Goal: Information Seeking & Learning: Learn about a topic

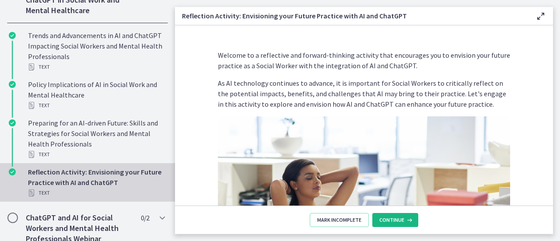
click at [400, 223] on span "Continue" at bounding box center [391, 219] width 25 height 7
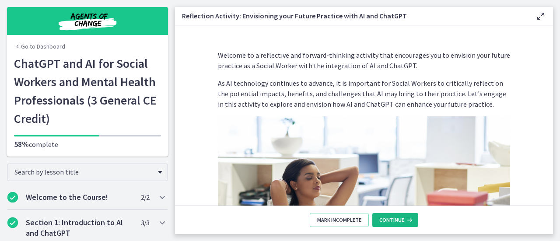
click at [396, 222] on span "Continue" at bounding box center [391, 219] width 25 height 7
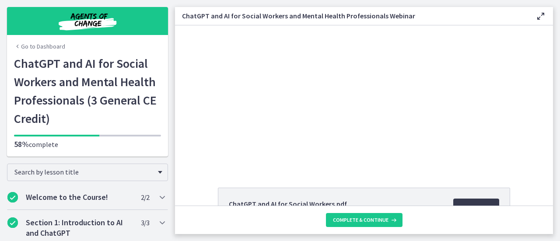
scroll to position [106, 0]
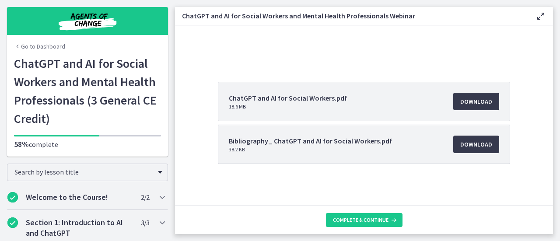
click at [98, 154] on div "Go to Dashboard ChatGPT and AI for Social Workers and Mental Health Professiona…" at bounding box center [87, 105] width 161 height 102
click at [99, 58] on h1 "ChatGPT and AI for Social Workers and Mental Health Professionals (3 General CE…" at bounding box center [87, 90] width 147 height 73
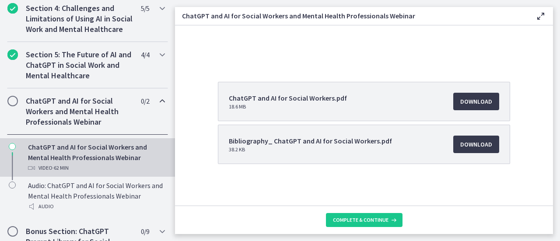
scroll to position [349, 0]
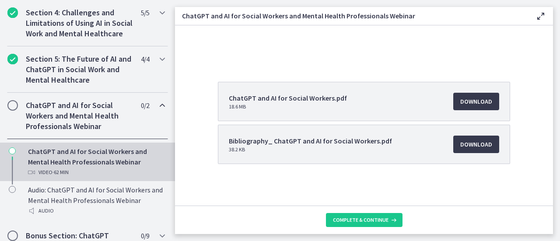
click at [386, 70] on div "ChatGPT and AI for Social Workers.pdf 18.6 MB Download Opens in a new window Bi…" at bounding box center [364, 10] width 378 height 180
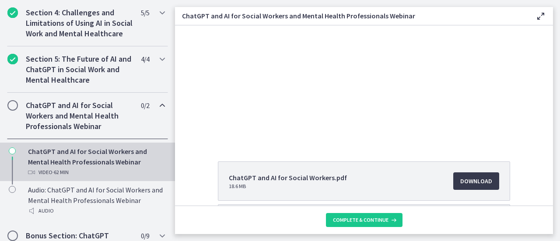
scroll to position [0, 0]
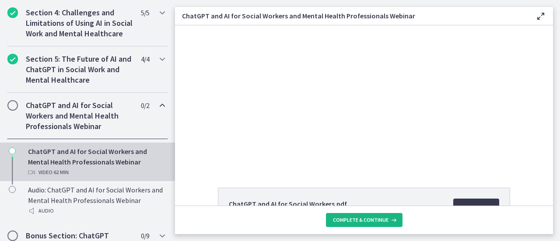
click at [369, 222] on span "Complete & continue" at bounding box center [361, 219] width 56 height 7
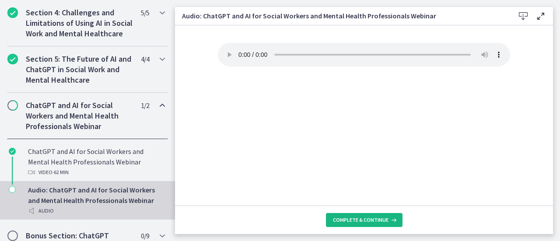
click at [360, 222] on span "Complete & continue" at bounding box center [361, 219] width 56 height 7
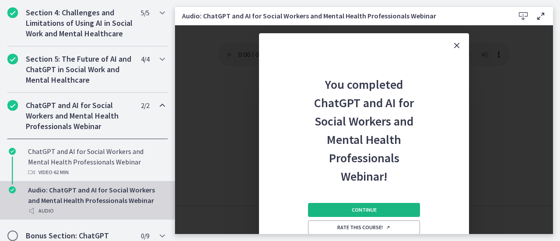
click at [375, 211] on span "Continue" at bounding box center [364, 209] width 25 height 7
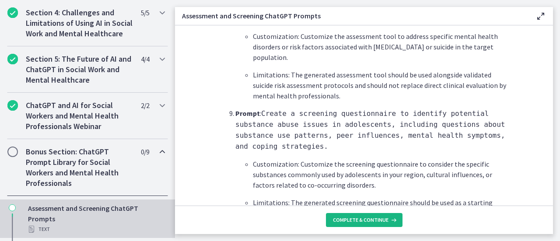
scroll to position [1229, 0]
click at [359, 223] on span "Complete & continue" at bounding box center [361, 219] width 56 height 7
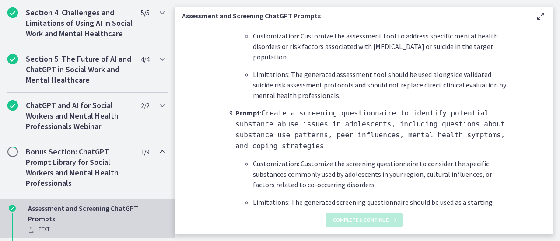
scroll to position [0, 0]
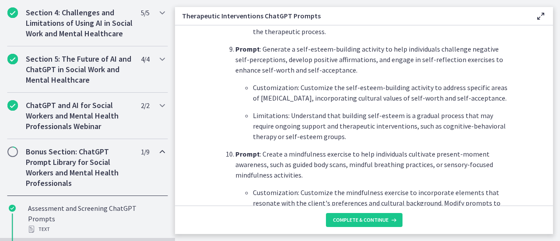
scroll to position [1169, 0]
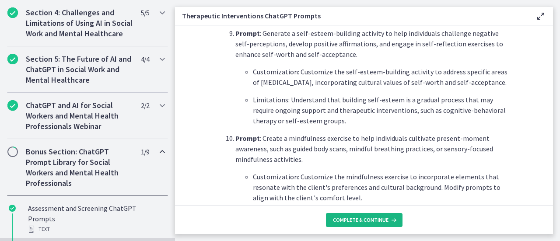
click at [353, 222] on span "Complete & continue" at bounding box center [361, 219] width 56 height 7
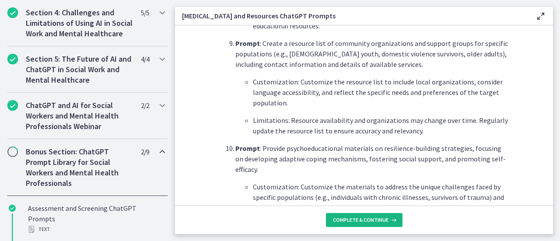
scroll to position [1113, 0]
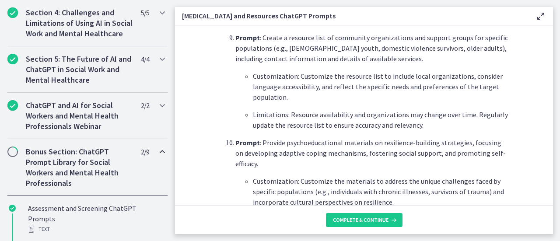
click at [365, 232] on footer "Complete & continue" at bounding box center [364, 220] width 378 height 28
click at [366, 223] on span "Complete & continue" at bounding box center [361, 219] width 56 height 7
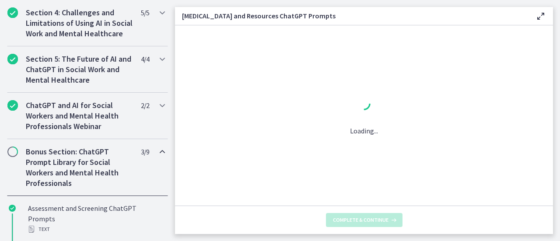
scroll to position [0, 0]
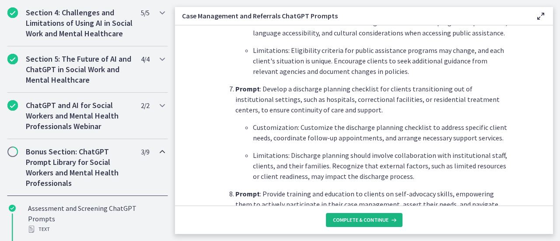
scroll to position [885, 0]
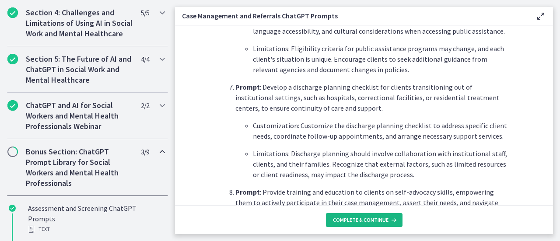
click at [355, 218] on span "Complete & continue" at bounding box center [361, 219] width 56 height 7
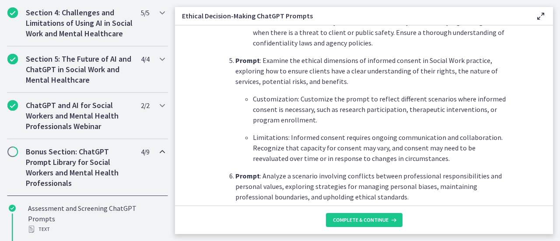
scroll to position [690, 0]
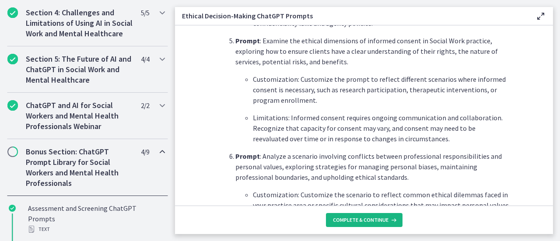
click at [365, 224] on button "Complete & continue" at bounding box center [364, 220] width 77 height 14
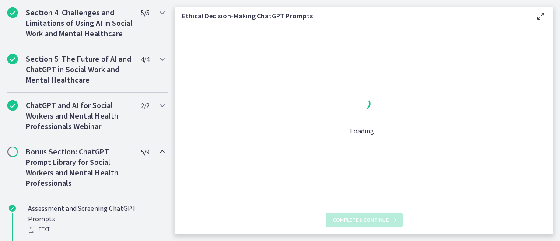
scroll to position [0, 0]
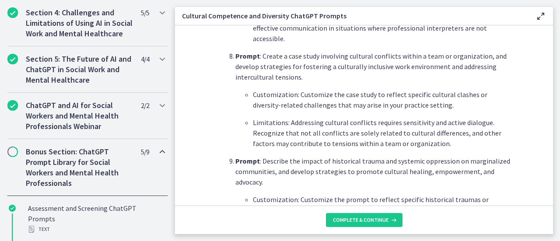
scroll to position [1076, 0]
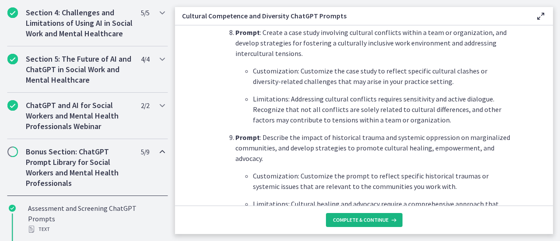
click at [379, 222] on span "Complete & continue" at bounding box center [361, 219] width 56 height 7
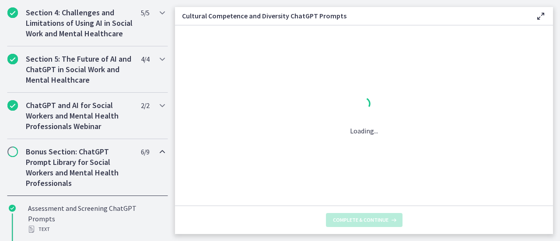
scroll to position [0, 0]
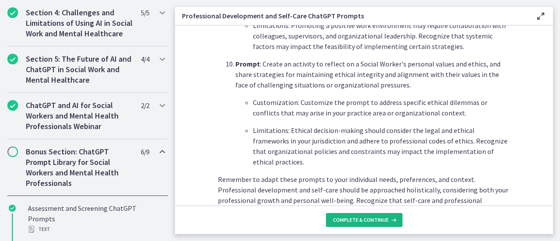
scroll to position [1277, 0]
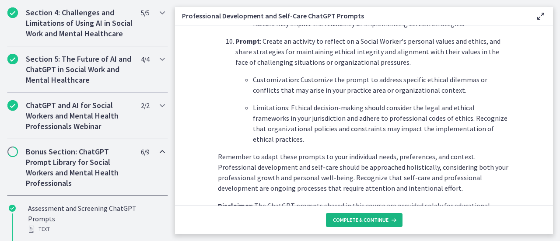
click at [368, 213] on button "Complete & continue" at bounding box center [364, 220] width 77 height 14
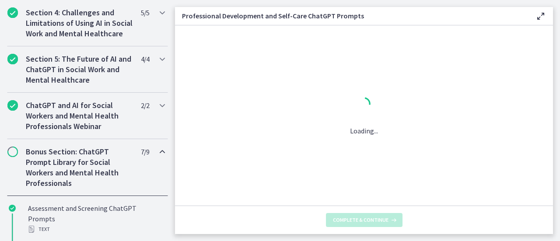
scroll to position [0, 0]
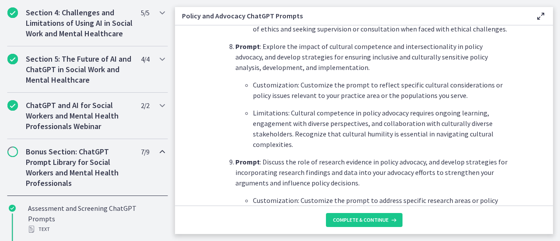
scroll to position [1062, 0]
click at [380, 220] on span "Complete & continue" at bounding box center [361, 219] width 56 height 7
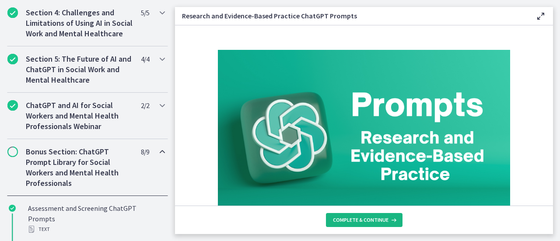
click at [383, 223] on span "Complete & continue" at bounding box center [361, 219] width 56 height 7
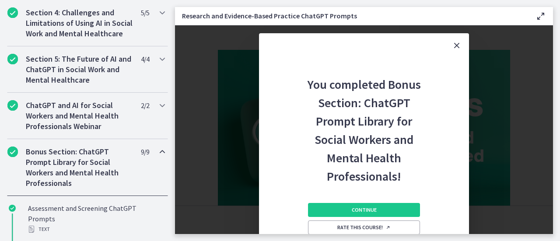
click at [383, 202] on div "Continue Rate this course!" at bounding box center [364, 230] width 112 height 91
click at [385, 208] on button "Continue" at bounding box center [364, 210] width 112 height 14
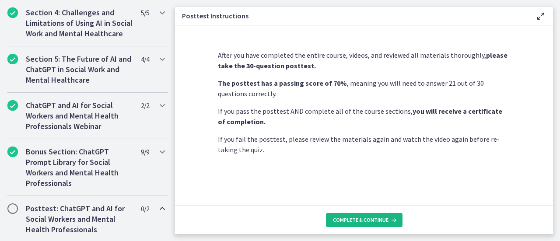
click at [378, 218] on span "Complete & continue" at bounding box center [361, 219] width 56 height 7
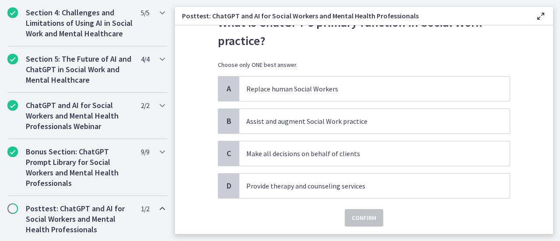
scroll to position [39, 0]
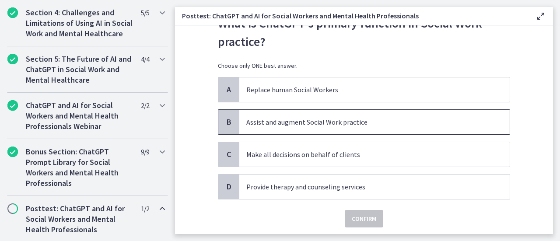
click at [342, 123] on p "Assist and augment Social Work practice" at bounding box center [365, 122] width 239 height 10
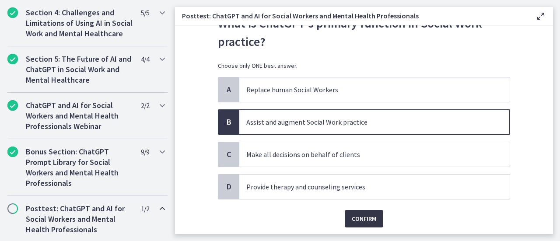
click at [355, 218] on span "Confirm" at bounding box center [364, 218] width 24 height 10
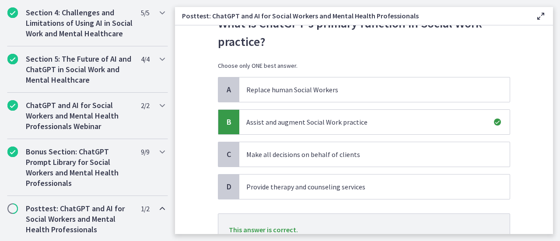
scroll to position [112, 0]
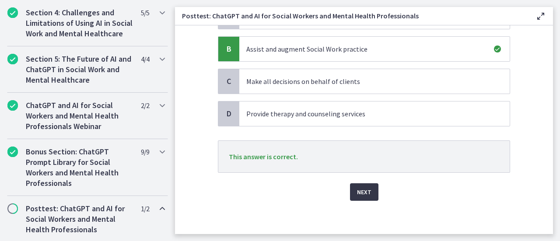
click at [360, 191] on span "Next" at bounding box center [364, 192] width 14 height 10
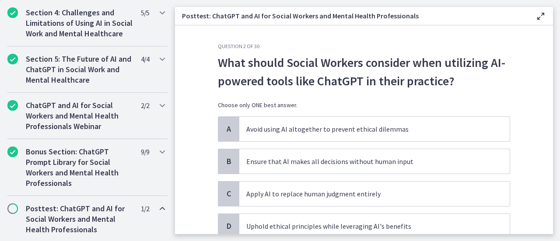
click at [424, 84] on p "What should Social Workers consider when utilizing AI-powered tools like ChatGP…" at bounding box center [364, 71] width 292 height 37
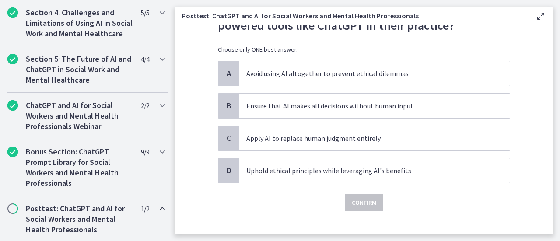
scroll to position [56, 0]
click at [380, 168] on p "Uphold ethical principles while leveraging AI's benefits" at bounding box center [365, 170] width 239 height 10
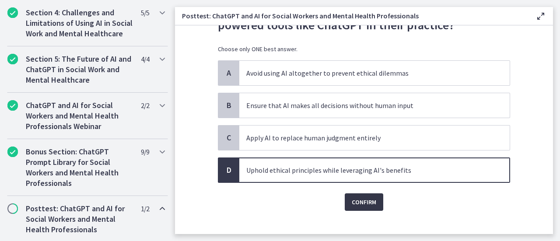
click at [366, 203] on span "Confirm" at bounding box center [364, 202] width 24 height 10
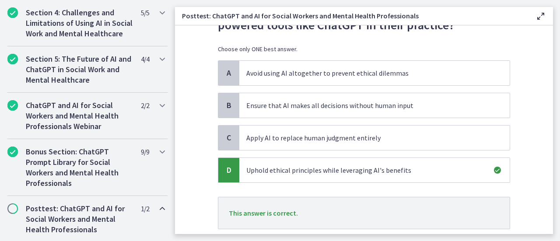
scroll to position [112, 0]
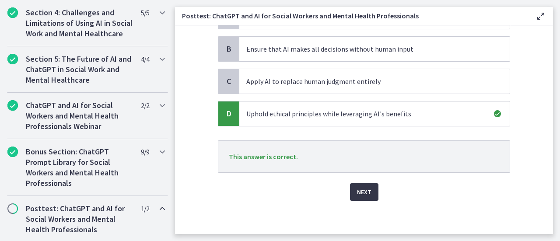
click at [365, 194] on span "Next" at bounding box center [364, 192] width 14 height 10
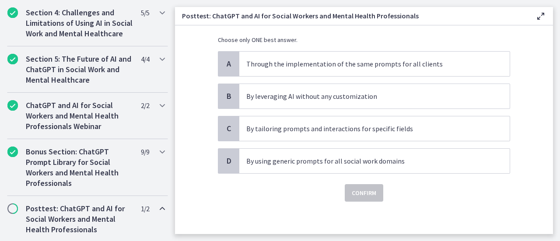
scroll to position [66, 0]
click at [361, 126] on p "By tailoring prompts and interactions for specific fields" at bounding box center [365, 128] width 239 height 10
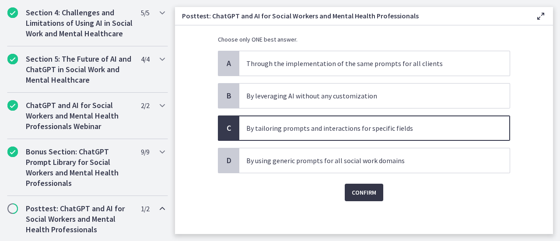
click at [363, 191] on span "Confirm" at bounding box center [364, 192] width 24 height 10
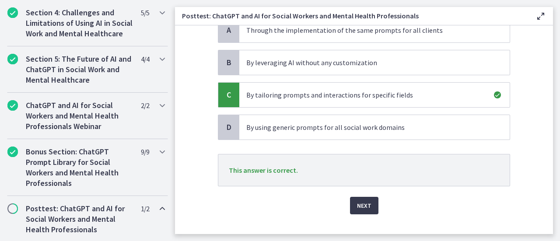
scroll to position [112, 0]
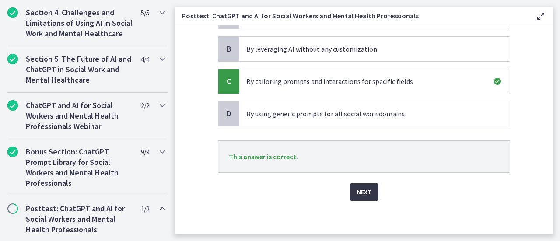
click at [363, 190] on span "Next" at bounding box center [364, 192] width 14 height 10
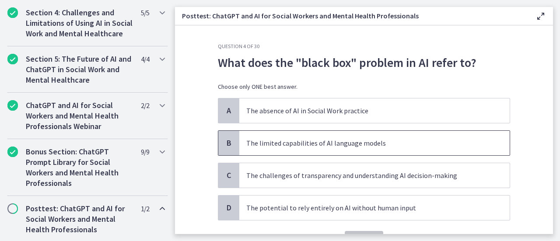
click at [383, 145] on p "The limited capabilities of AI language models" at bounding box center [365, 143] width 239 height 10
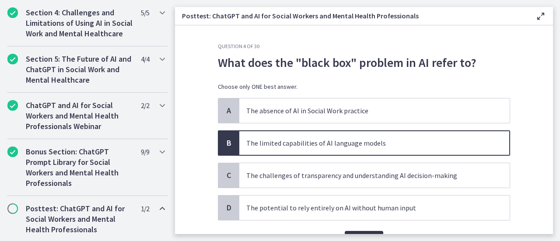
click at [368, 232] on button "Confirm" at bounding box center [364, 239] width 38 height 17
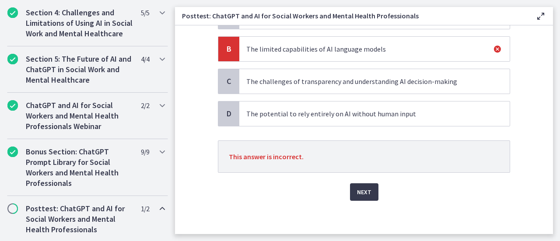
scroll to position [94, 0]
click at [366, 190] on span "Next" at bounding box center [364, 192] width 14 height 10
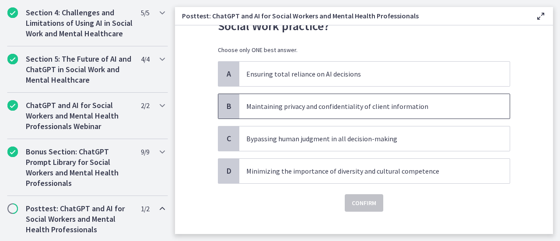
scroll to position [56, 0]
click at [414, 103] on p "Maintaining privacy and confidentiality of client information" at bounding box center [365, 105] width 239 height 10
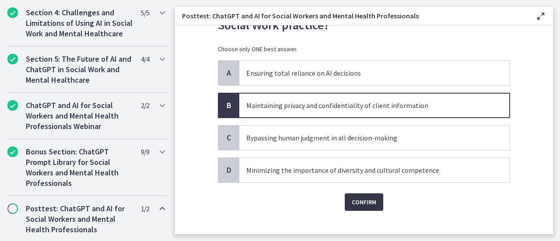
click at [367, 202] on span "Confirm" at bounding box center [364, 202] width 24 height 10
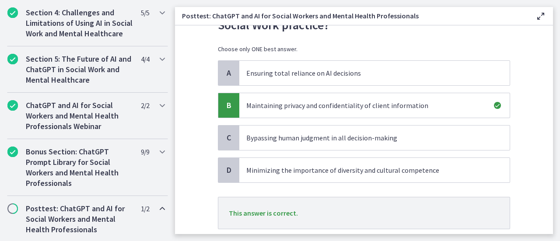
scroll to position [112, 0]
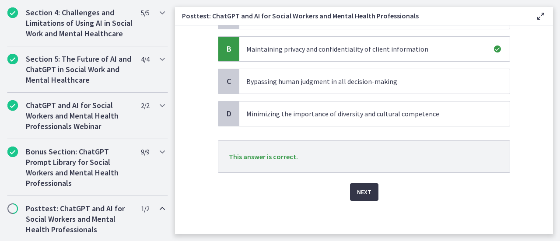
click at [361, 191] on span "Next" at bounding box center [364, 192] width 14 height 10
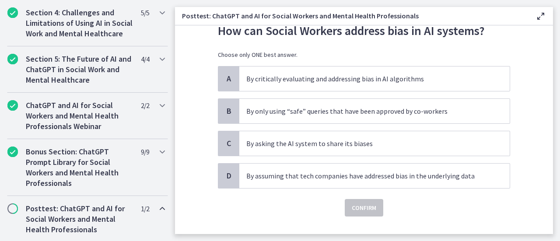
scroll to position [32, 0]
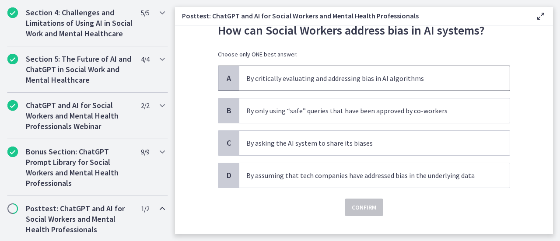
click at [374, 77] on p "By critically evaluating and addressing bias in AI algorithms" at bounding box center [365, 78] width 239 height 10
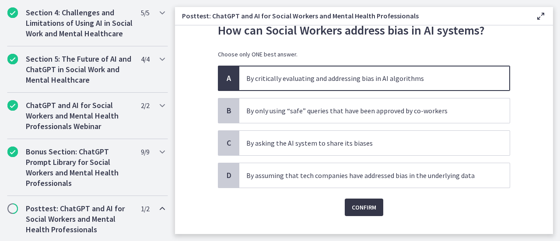
click at [369, 202] on span "Confirm" at bounding box center [364, 207] width 24 height 10
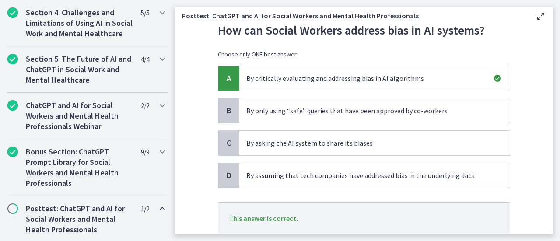
scroll to position [94, 0]
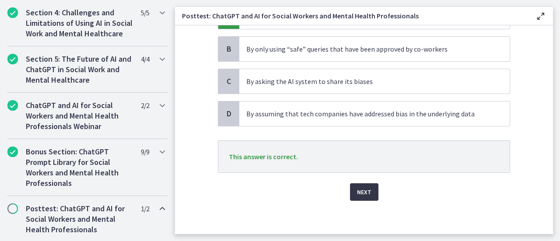
click at [361, 190] on span "Next" at bounding box center [364, 192] width 14 height 10
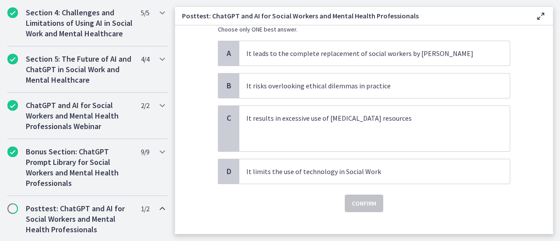
scroll to position [98, 0]
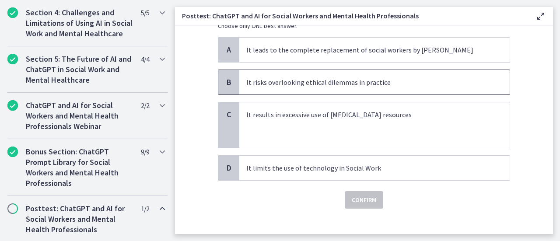
click at [399, 83] on p "It risks overlooking ethical dilemmas in practice" at bounding box center [365, 82] width 239 height 10
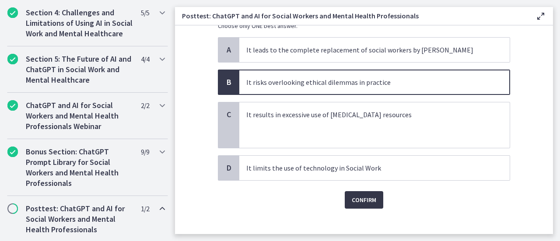
click at [355, 206] on button "Confirm" at bounding box center [364, 199] width 38 height 17
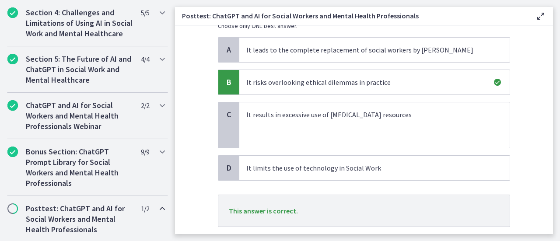
scroll to position [152, 0]
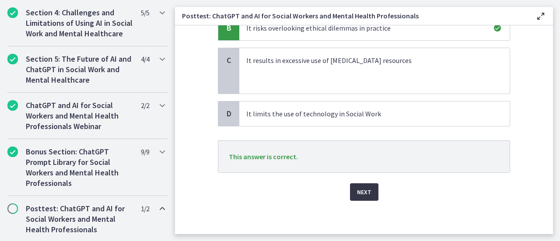
click at [360, 193] on span "Next" at bounding box center [364, 192] width 14 height 10
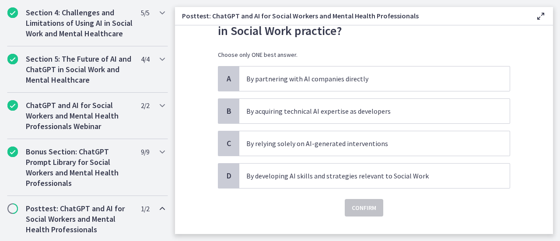
scroll to position [61, 0]
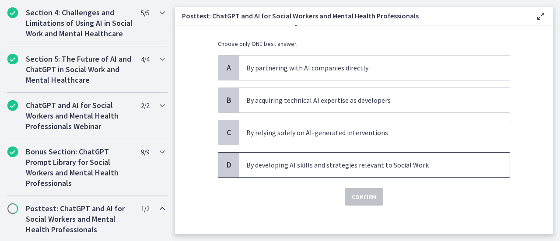
click at [411, 168] on p "By developing AI skills and strategies relevant to Social Work" at bounding box center [365, 165] width 239 height 10
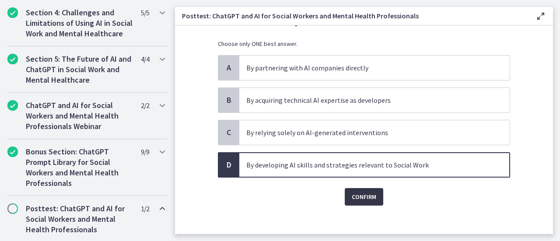
click at [360, 202] on button "Confirm" at bounding box center [364, 196] width 38 height 17
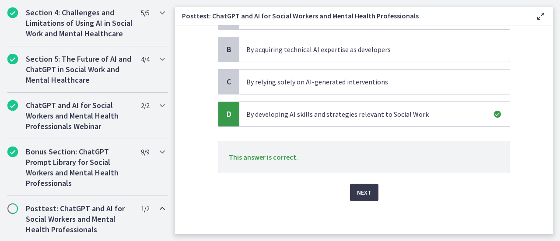
scroll to position [112, 0]
click at [369, 188] on button "Next" at bounding box center [364, 191] width 28 height 17
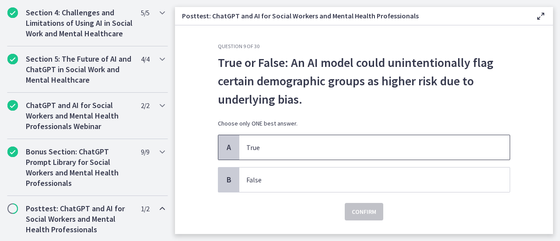
click at [261, 148] on p "True" at bounding box center [365, 147] width 239 height 10
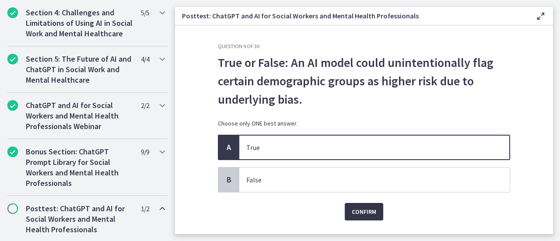
click at [356, 216] on span "Confirm" at bounding box center [364, 211] width 24 height 10
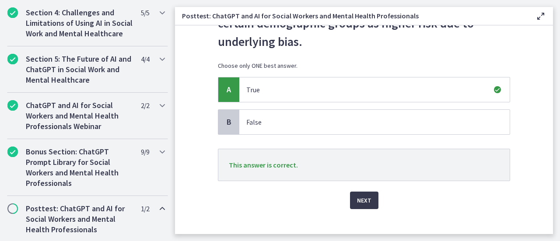
scroll to position [66, 0]
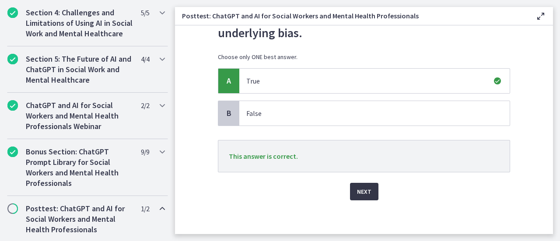
click at [371, 192] on button "Next" at bounding box center [364, 191] width 28 height 17
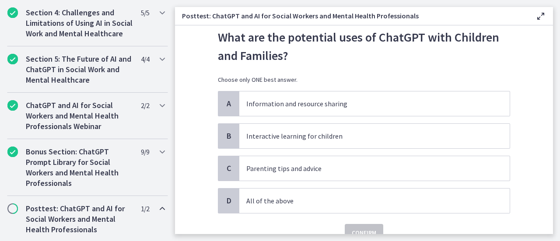
scroll to position [28, 0]
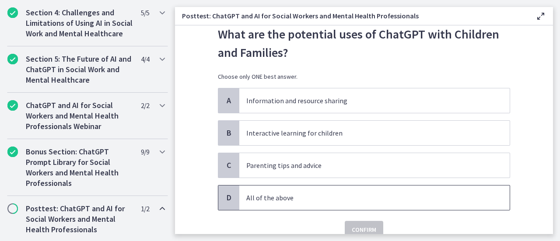
click at [317, 192] on p "All of the above" at bounding box center [365, 197] width 239 height 10
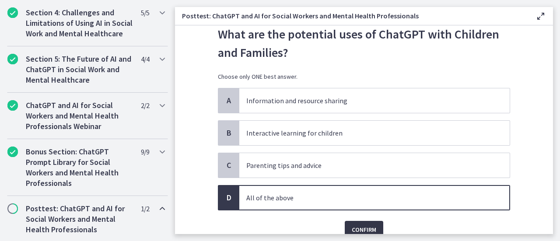
click at [357, 230] on span "Confirm" at bounding box center [364, 229] width 24 height 10
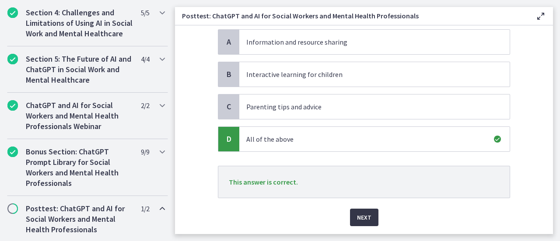
scroll to position [112, 0]
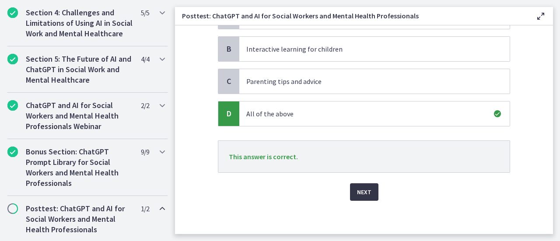
click at [364, 195] on span "Next" at bounding box center [364, 192] width 14 height 10
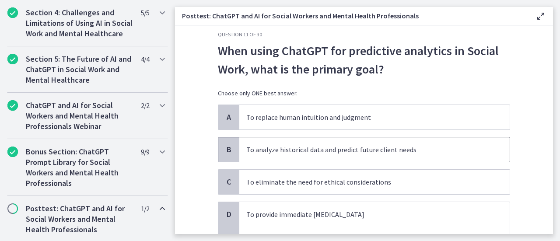
scroll to position [15, 0]
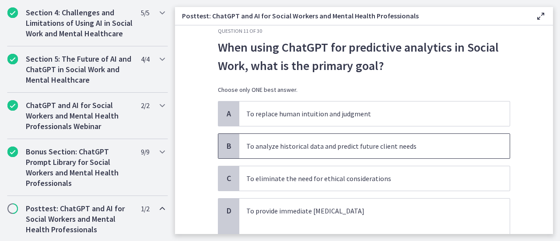
click at [405, 139] on span "To analyze historical data and predict future client needs" at bounding box center [374, 146] width 270 height 24
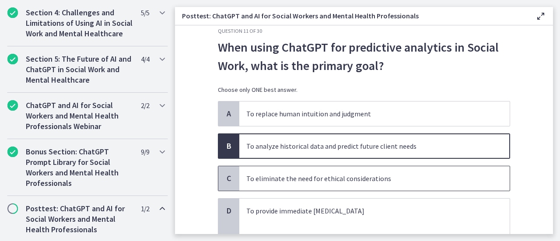
scroll to position [87, 0]
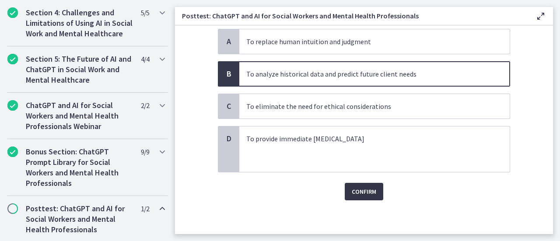
click at [365, 184] on button "Confirm" at bounding box center [364, 191] width 38 height 17
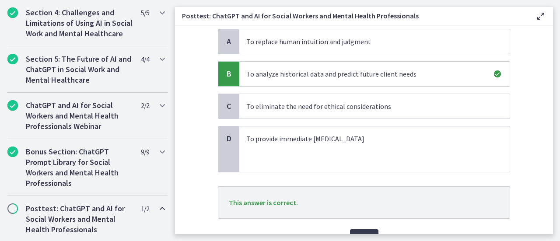
scroll to position [133, 0]
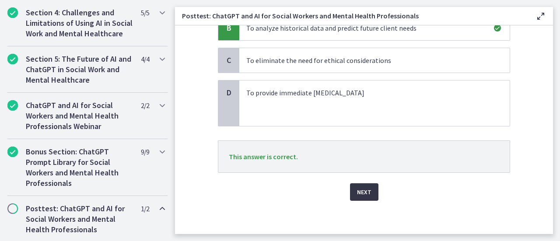
click at [362, 188] on span "Next" at bounding box center [364, 192] width 14 height 10
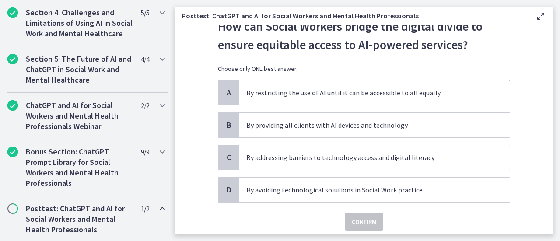
scroll to position [39, 0]
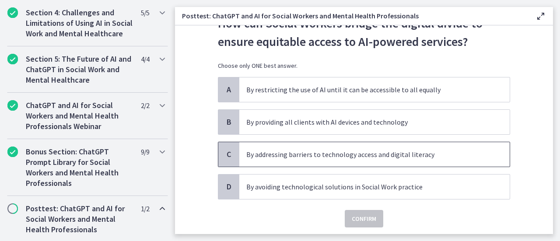
click at [323, 156] on p "By addressing barriers to technology access and digital literacy" at bounding box center [365, 154] width 239 height 10
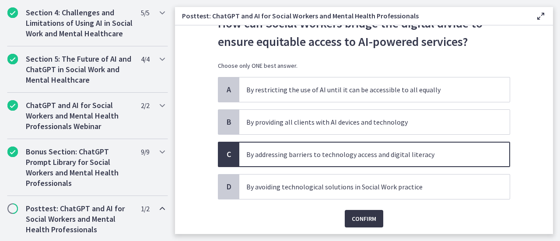
click at [365, 215] on span "Confirm" at bounding box center [364, 218] width 24 height 10
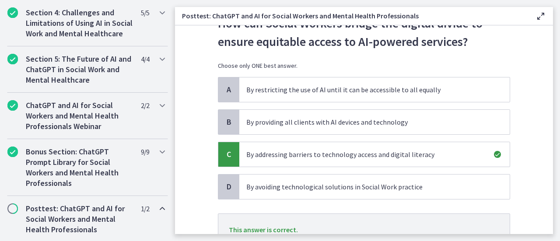
scroll to position [112, 0]
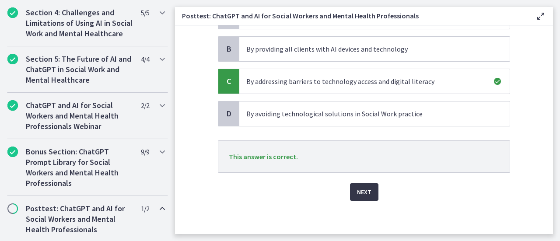
click at [360, 197] on button "Next" at bounding box center [364, 191] width 28 height 17
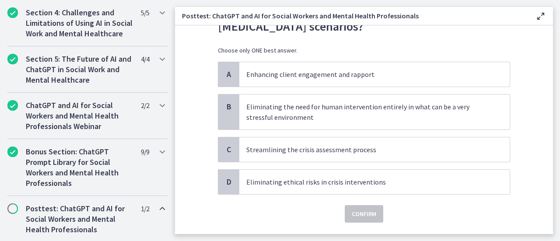
scroll to position [55, 0]
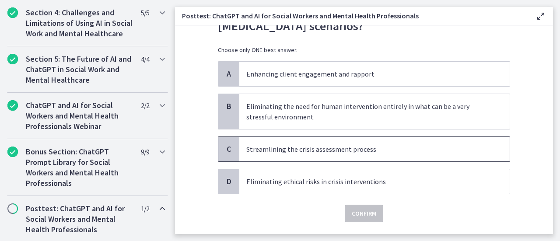
click at [389, 147] on p "Streamlining the crisis assessment process" at bounding box center [365, 149] width 239 height 10
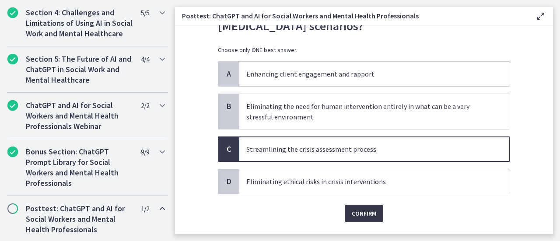
click at [366, 214] on span "Confirm" at bounding box center [364, 213] width 24 height 10
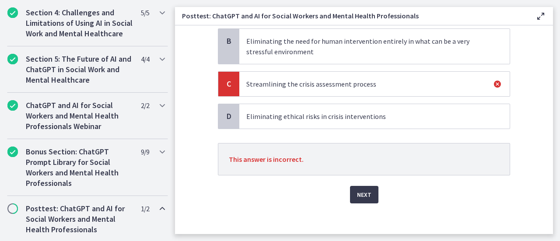
scroll to position [123, 0]
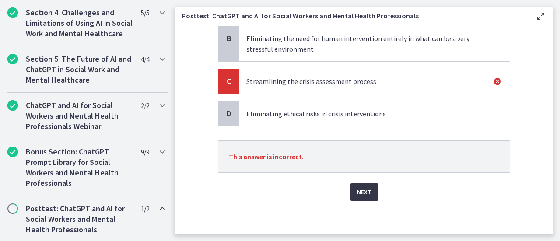
click at [364, 192] on span "Next" at bounding box center [364, 192] width 14 height 10
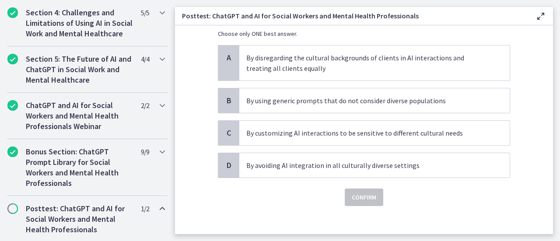
scroll to position [77, 0]
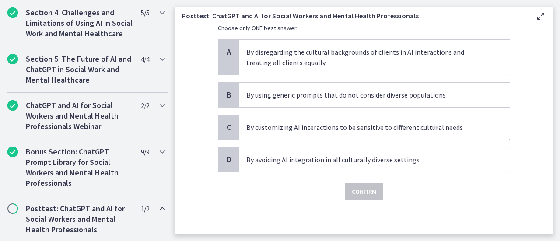
click at [357, 126] on p "By customizing AI interactions to be sensitive to different cultural needs" at bounding box center [365, 127] width 239 height 10
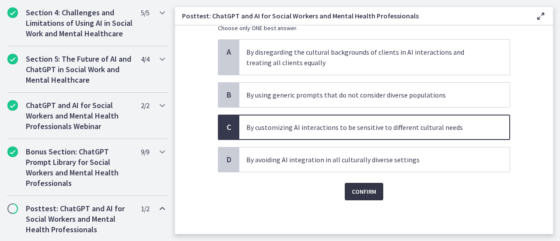
click at [359, 192] on span "Confirm" at bounding box center [364, 191] width 24 height 10
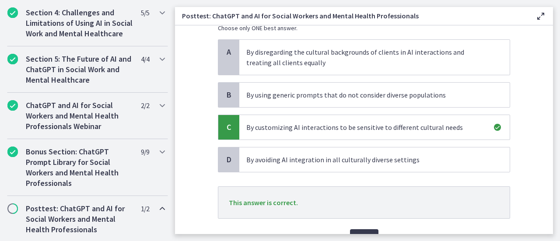
scroll to position [123, 0]
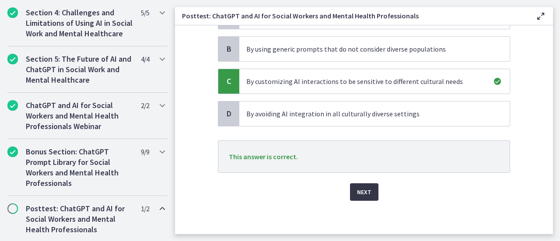
click at [357, 189] on span "Next" at bounding box center [364, 192] width 14 height 10
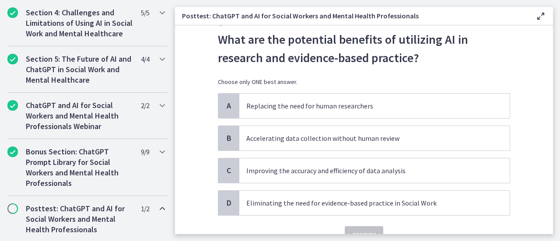
scroll to position [22, 0]
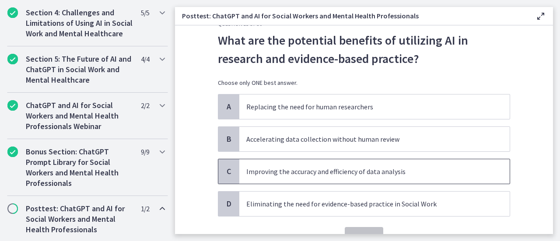
click at [357, 179] on span "Improving the accuracy and efficiency of data analysis" at bounding box center [374, 171] width 270 height 24
click at [359, 230] on span "Confirm" at bounding box center [364, 235] width 24 height 10
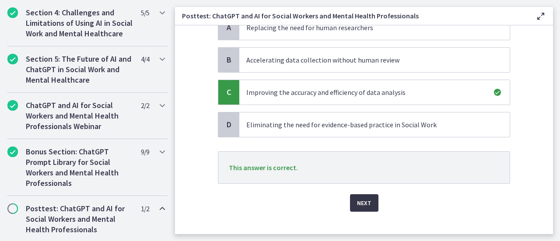
scroll to position [102, 0]
click at [357, 202] on span "Next" at bounding box center [364, 202] width 14 height 10
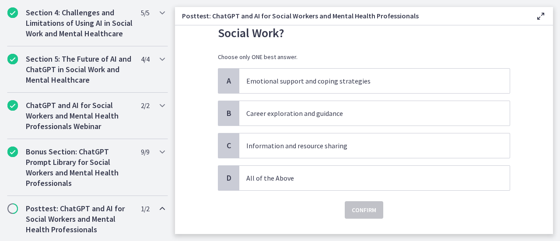
scroll to position [49, 0]
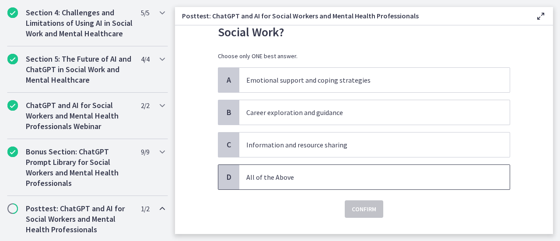
click at [408, 169] on span "All of the Above" at bounding box center [374, 177] width 270 height 24
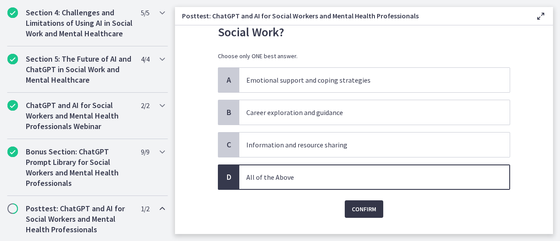
click at [366, 211] on span "Confirm" at bounding box center [364, 209] width 24 height 10
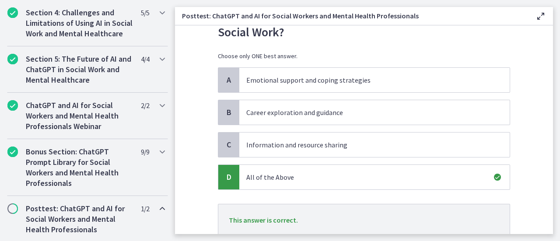
scroll to position [112, 0]
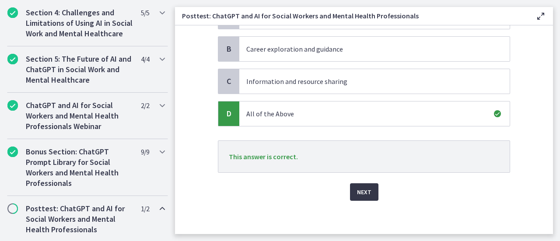
click at [362, 192] on span "Next" at bounding box center [364, 192] width 14 height 10
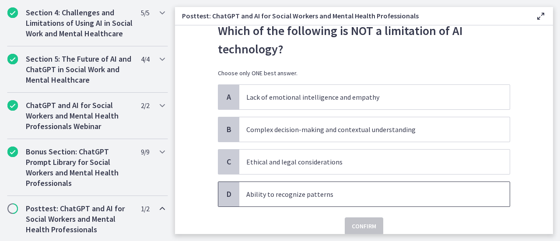
scroll to position [42, 0]
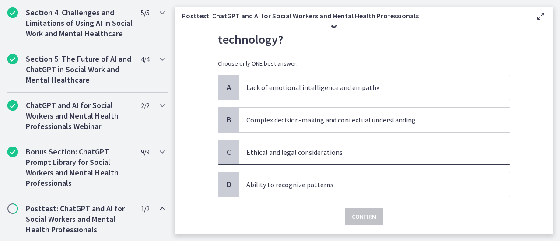
click at [402, 146] on span "Ethical and legal considerations" at bounding box center [374, 152] width 270 height 24
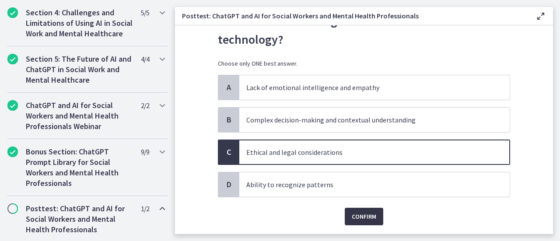
click at [362, 217] on span "Confirm" at bounding box center [364, 216] width 24 height 10
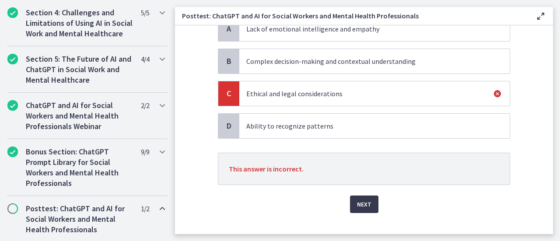
scroll to position [100, 0]
click at [357, 210] on button "Next" at bounding box center [364, 203] width 28 height 17
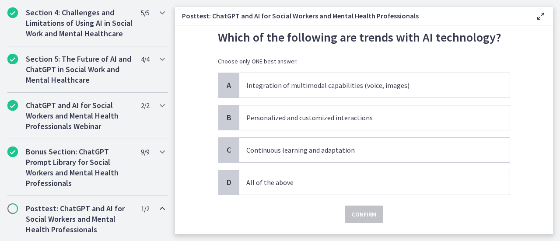
scroll to position [27, 0]
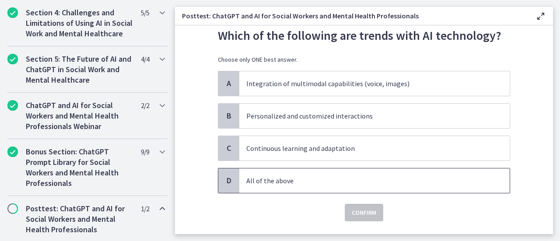
click at [335, 185] on span "All of the above" at bounding box center [374, 180] width 270 height 24
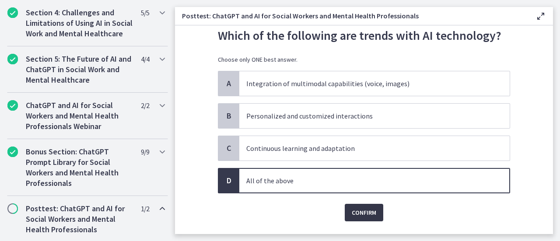
click at [352, 208] on span "Confirm" at bounding box center [364, 212] width 24 height 10
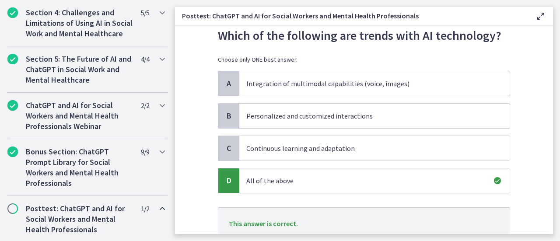
scroll to position [94, 0]
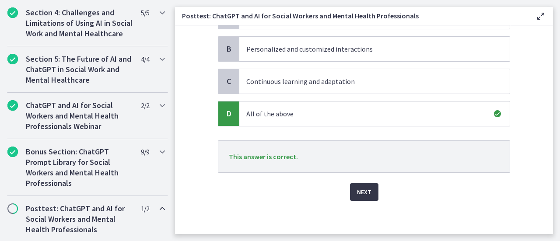
click at [362, 195] on span "Next" at bounding box center [364, 192] width 14 height 10
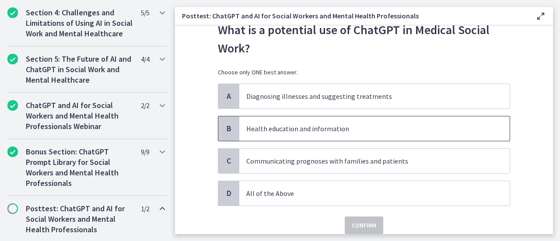
scroll to position [33, 0]
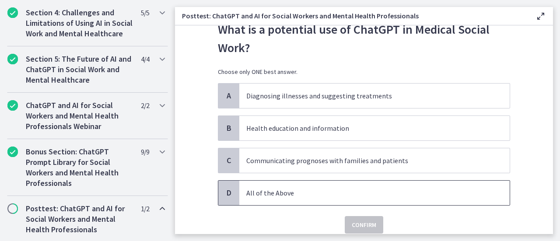
click at [360, 192] on p "All of the Above" at bounding box center [365, 193] width 239 height 10
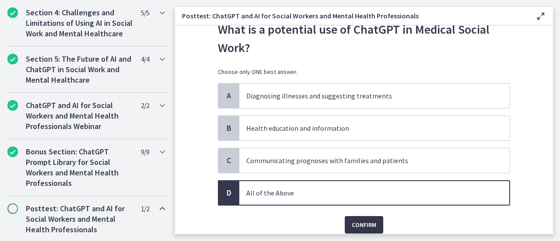
click at [359, 225] on span "Confirm" at bounding box center [364, 225] width 24 height 10
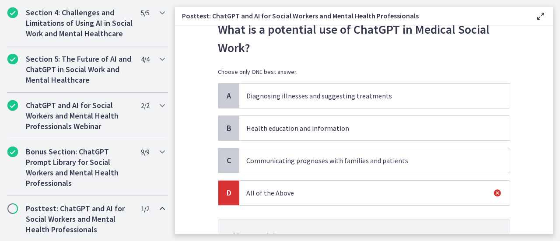
click at [360, 126] on p "Health education and information" at bounding box center [365, 128] width 239 height 10
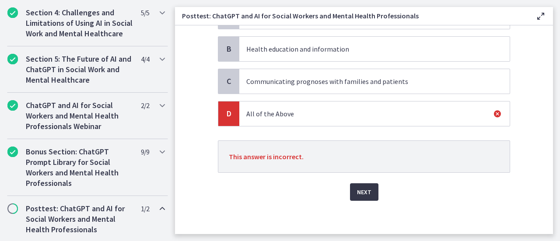
click at [357, 188] on span "Next" at bounding box center [364, 192] width 14 height 10
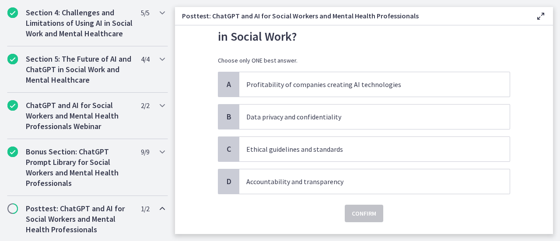
scroll to position [50, 0]
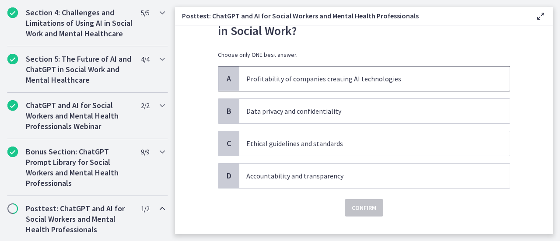
click at [399, 84] on span "Profitability of companies creating AI technologies" at bounding box center [374, 78] width 270 height 24
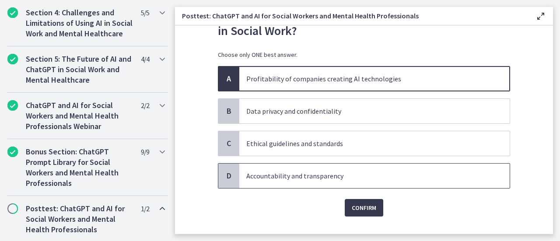
click at [373, 178] on p "Accountability and transparency" at bounding box center [365, 176] width 239 height 10
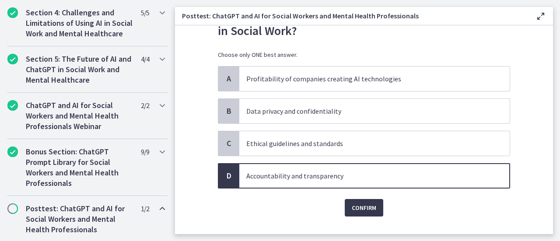
click at [357, 184] on div "Question 20 of 30 Which of the following is NOT a policy implication of AI in S…" at bounding box center [364, 88] width 306 height 191
click at [358, 209] on span "Confirm" at bounding box center [364, 207] width 24 height 10
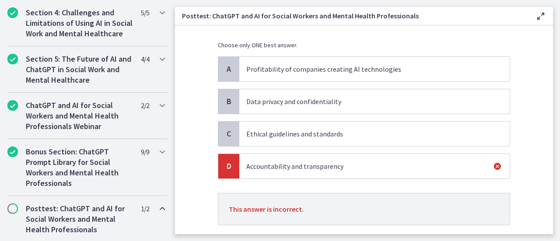
scroll to position [60, 0]
click at [360, 133] on p "Ethical guidelines and standards" at bounding box center [365, 133] width 239 height 10
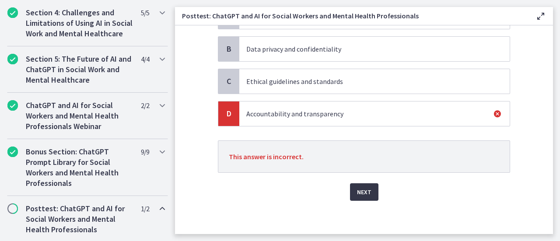
click at [363, 191] on span "Next" at bounding box center [364, 192] width 14 height 10
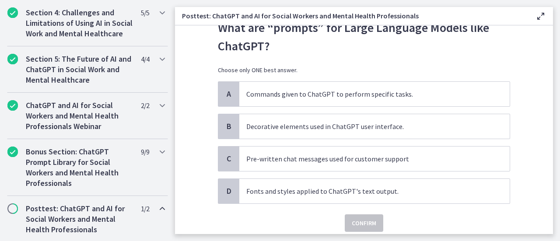
scroll to position [35, 0]
click at [416, 91] on p "Commands given to ChatGPT to perform specific tasks." at bounding box center [365, 94] width 239 height 10
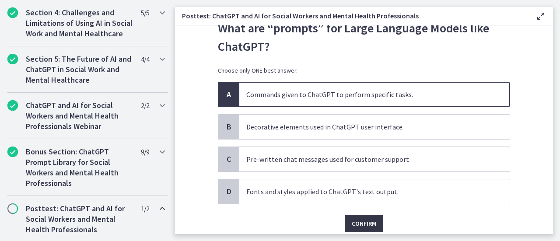
click at [366, 219] on span "Confirm" at bounding box center [364, 223] width 24 height 10
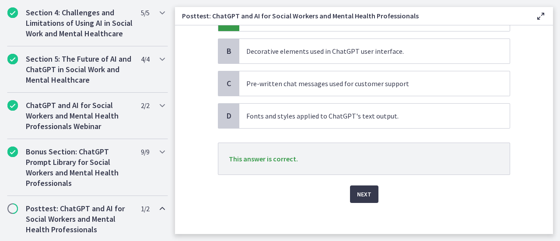
scroll to position [112, 0]
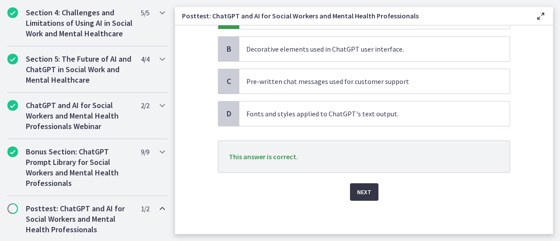
click at [365, 191] on span "Next" at bounding box center [364, 192] width 14 height 10
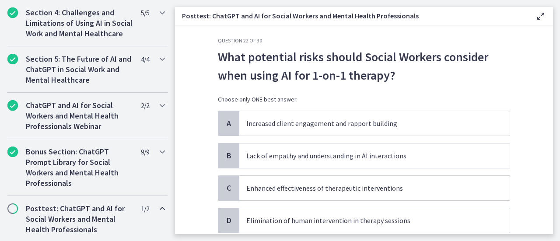
scroll to position [6, 0]
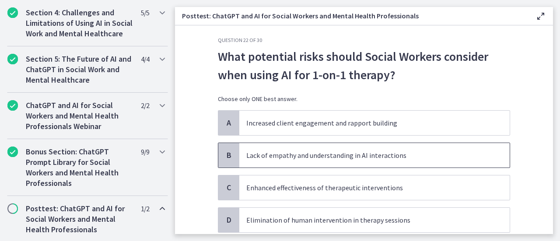
drag, startPoint x: 399, startPoint y: 148, endPoint x: 360, endPoint y: 150, distance: 39.0
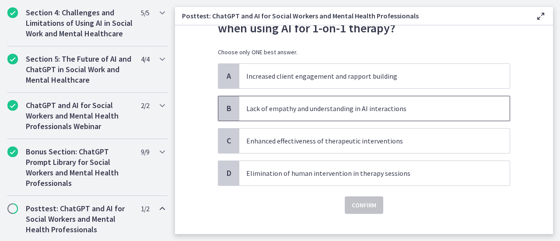
scroll to position [66, 0]
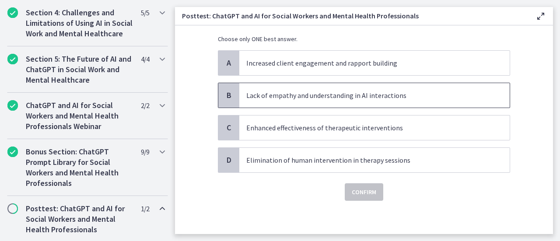
drag, startPoint x: 360, startPoint y: 150, endPoint x: 314, endPoint y: 94, distance: 73.3
click at [314, 94] on p "Lack of empathy and understanding in AI interactions" at bounding box center [365, 95] width 239 height 10
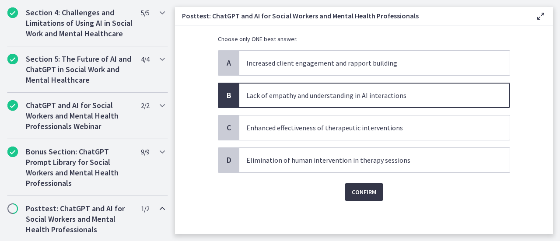
click at [362, 192] on span "Confirm" at bounding box center [364, 192] width 24 height 10
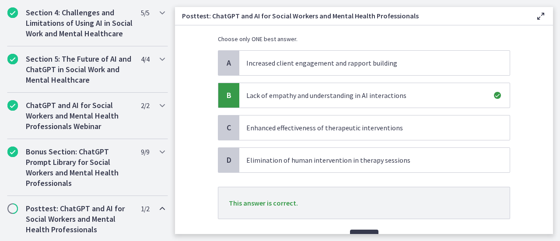
scroll to position [112, 0]
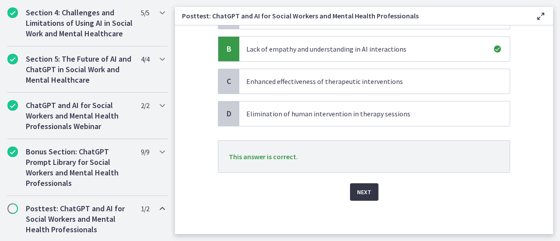
click at [354, 183] on button "Next" at bounding box center [364, 191] width 28 height 17
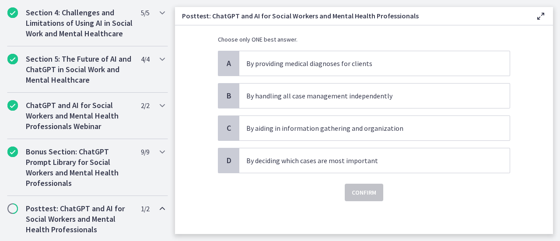
scroll to position [66, 0]
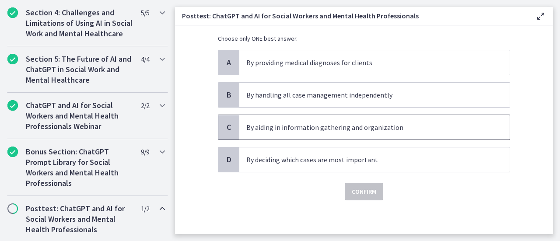
click at [365, 128] on p "By aiding in information gathering and organization" at bounding box center [365, 127] width 239 height 10
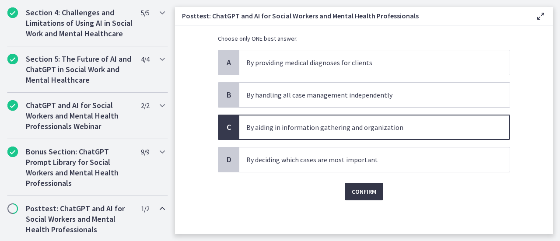
click at [357, 189] on span "Confirm" at bounding box center [364, 191] width 24 height 10
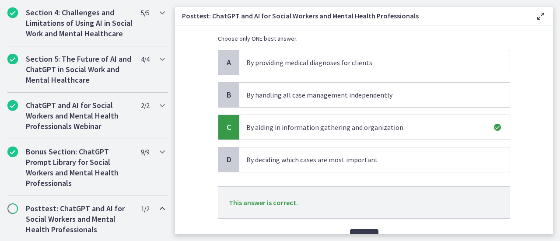
scroll to position [112, 0]
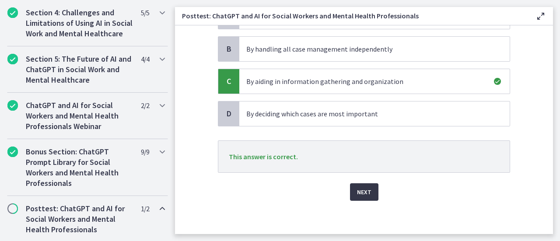
click at [362, 188] on span "Next" at bounding box center [364, 192] width 14 height 10
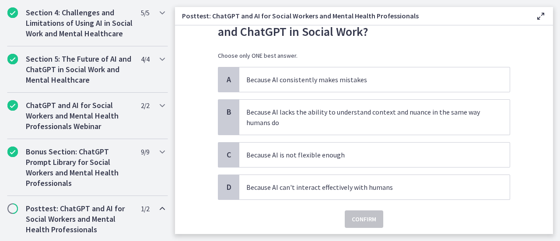
scroll to position [56, 0]
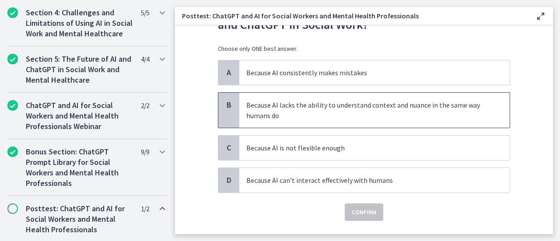
click at [381, 102] on p "Because AI lacks the ability to understand context and nuance in the same way h…" at bounding box center [365, 110] width 239 height 21
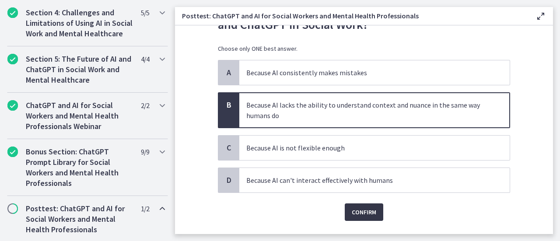
click at [363, 211] on span "Confirm" at bounding box center [364, 212] width 24 height 10
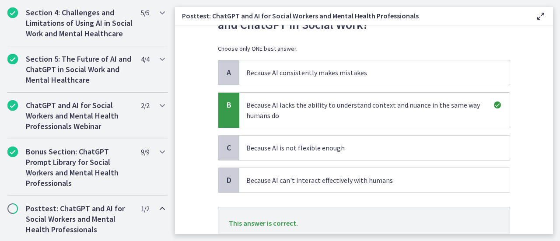
scroll to position [123, 0]
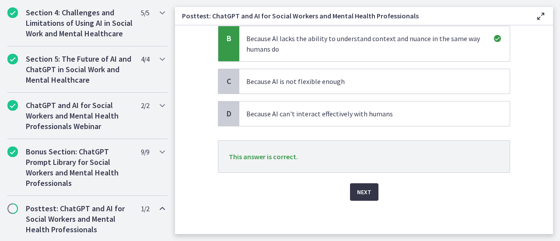
click at [357, 191] on span "Next" at bounding box center [364, 192] width 14 height 10
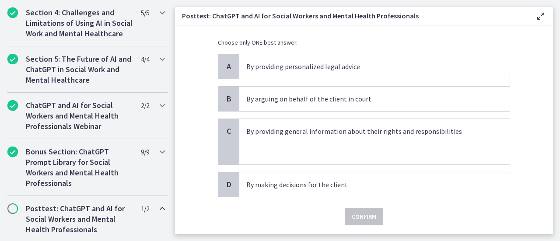
scroll to position [68, 0]
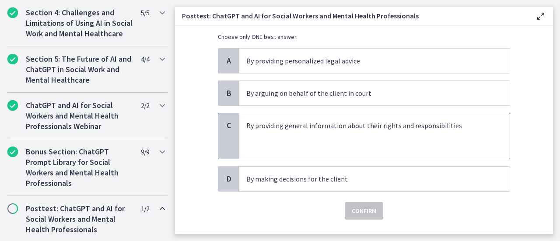
click at [368, 132] on p at bounding box center [365, 136] width 239 height 10
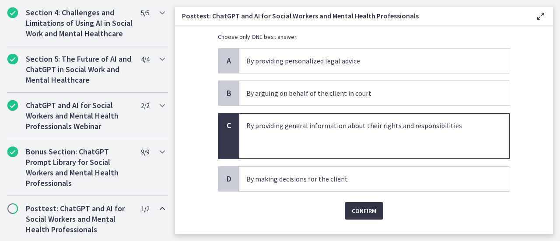
click at [361, 208] on span "Confirm" at bounding box center [364, 211] width 24 height 10
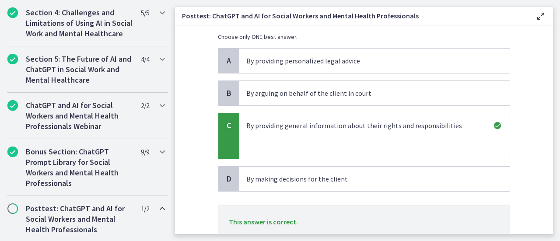
scroll to position [133, 0]
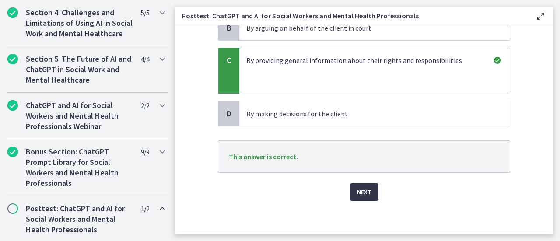
click at [357, 189] on span "Next" at bounding box center [364, 192] width 14 height 10
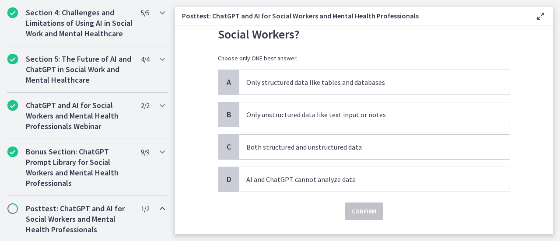
scroll to position [47, 0]
click at [350, 147] on p "Both structured and unstructured data" at bounding box center [365, 146] width 239 height 10
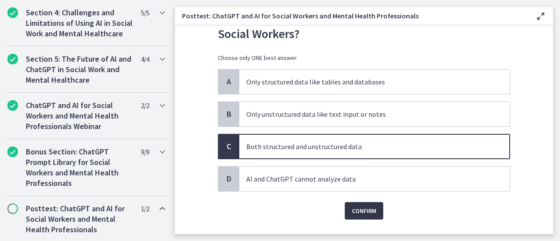
click at [357, 212] on span "Confirm" at bounding box center [364, 211] width 24 height 10
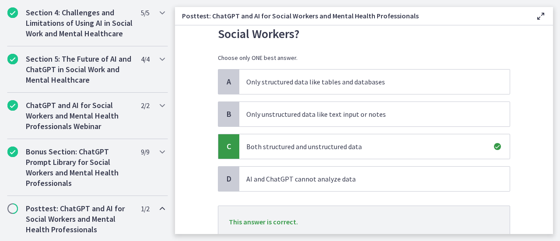
scroll to position [112, 0]
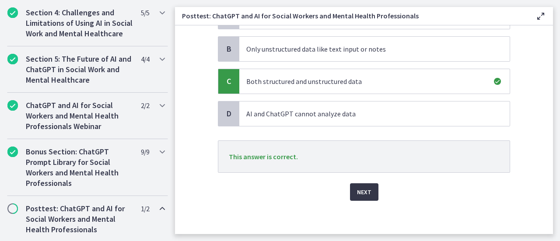
click at [360, 190] on span "Next" at bounding box center [364, 192] width 14 height 10
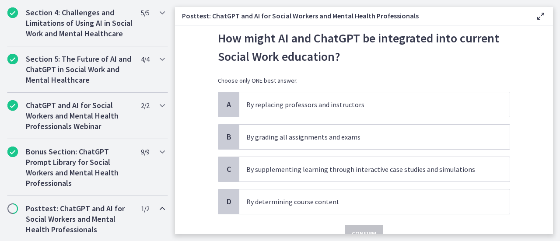
scroll to position [33, 0]
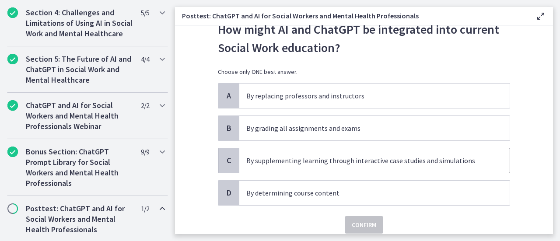
click at [370, 162] on p "By supplementing learning through interactive case studies and simulations" at bounding box center [365, 160] width 239 height 10
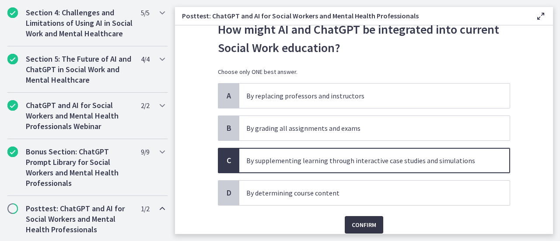
click at [363, 226] on span "Confirm" at bounding box center [364, 225] width 24 height 10
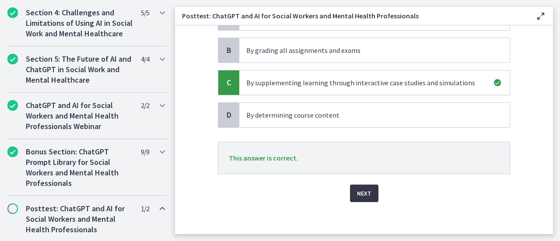
scroll to position [112, 0]
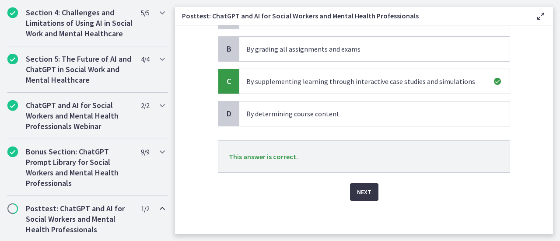
click at [360, 194] on span "Next" at bounding box center [364, 192] width 14 height 10
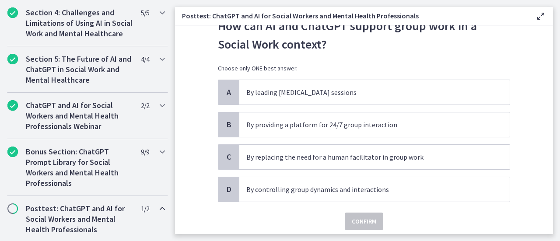
scroll to position [38, 0]
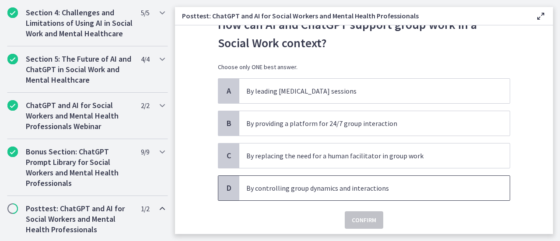
click at [329, 186] on p "By controlling group dynamics and interactions" at bounding box center [365, 188] width 239 height 10
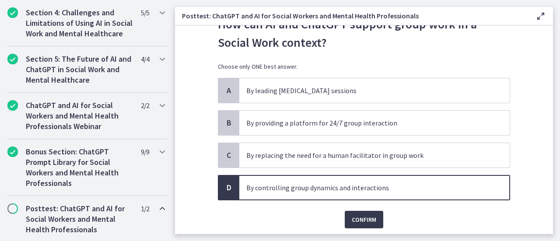
scroll to position [39, 0]
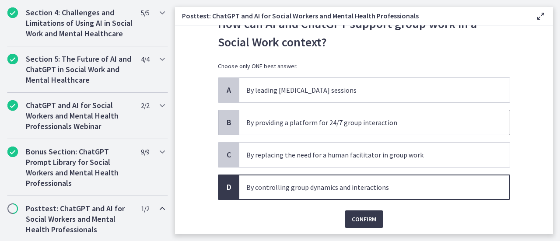
click at [336, 124] on p "By providing a platform for 24/7 group interaction" at bounding box center [365, 122] width 239 height 10
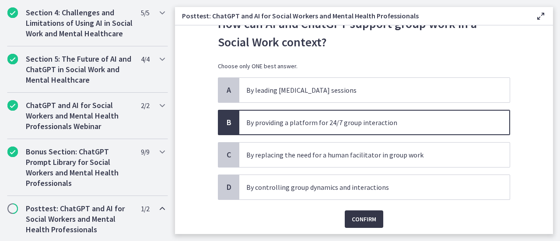
click at [360, 216] on span "Confirm" at bounding box center [364, 219] width 24 height 10
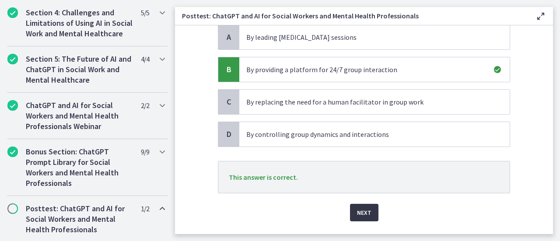
scroll to position [112, 0]
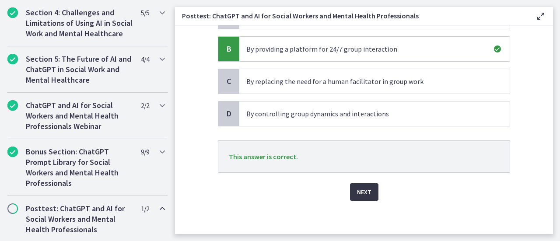
click at [358, 197] on button "Next" at bounding box center [364, 191] width 28 height 17
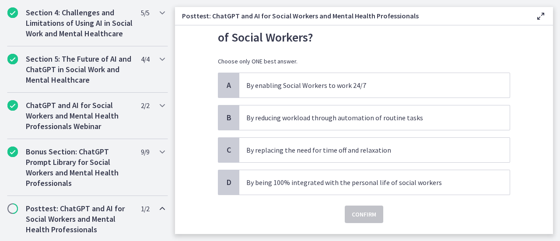
scroll to position [44, 0]
click at [331, 121] on p "By reducing workload through automation of routine tasks" at bounding box center [365, 117] width 239 height 10
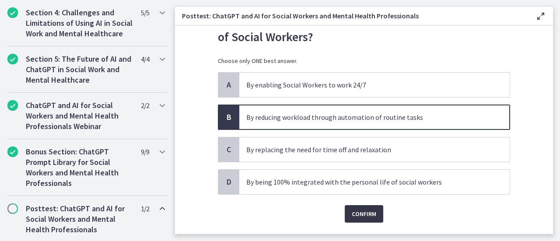
click at [352, 209] on span "Confirm" at bounding box center [364, 214] width 24 height 10
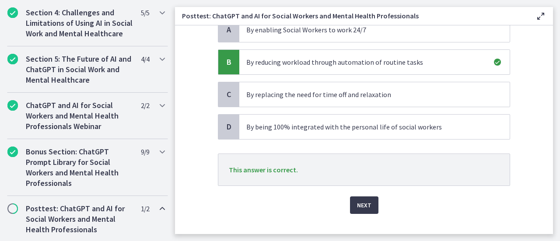
scroll to position [112, 0]
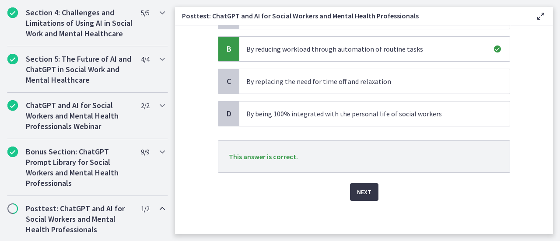
click at [363, 193] on span "Next" at bounding box center [364, 192] width 14 height 10
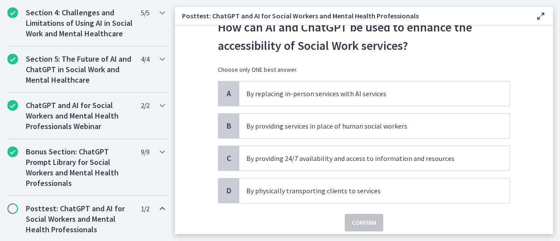
scroll to position [36, 0]
click at [370, 161] on p "By providing 24/7 availability and access to information and resources" at bounding box center [365, 158] width 239 height 10
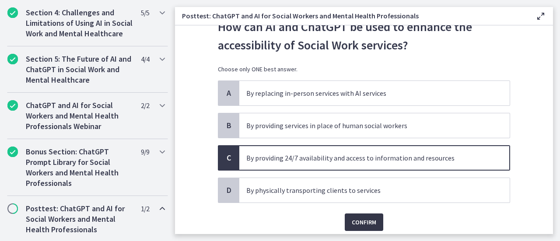
click at [369, 221] on span "Confirm" at bounding box center [364, 222] width 24 height 10
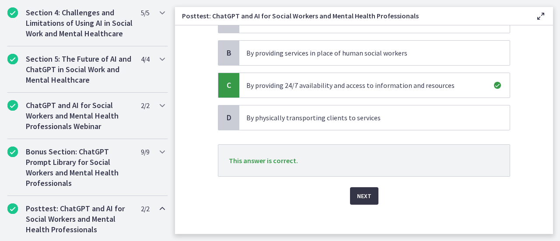
scroll to position [112, 0]
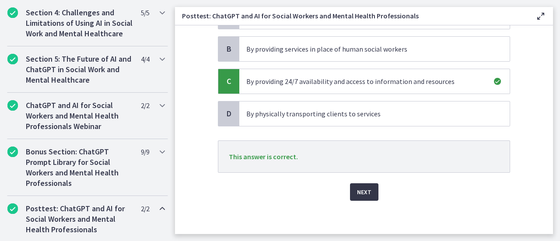
click at [362, 197] on button "Next" at bounding box center [364, 191] width 28 height 17
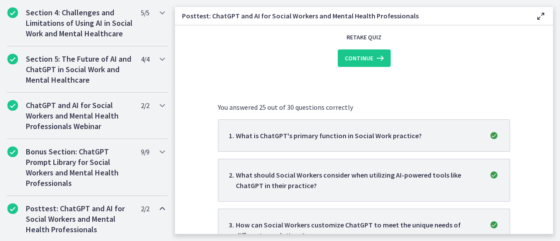
scroll to position [0, 0]
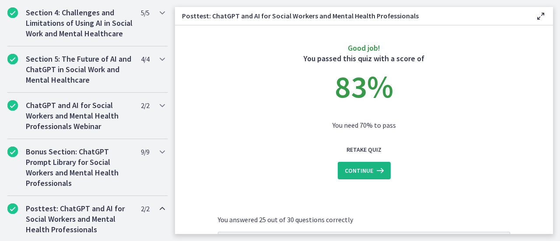
click at [365, 174] on span "Continue" at bounding box center [359, 170] width 28 height 10
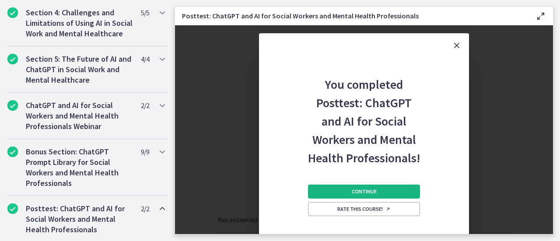
click at [385, 192] on button "Continue" at bounding box center [364, 192] width 112 height 14
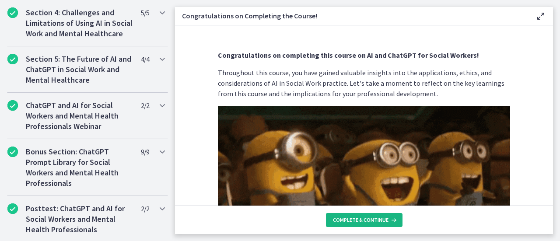
click at [375, 213] on button "Complete & continue" at bounding box center [364, 220] width 77 height 14
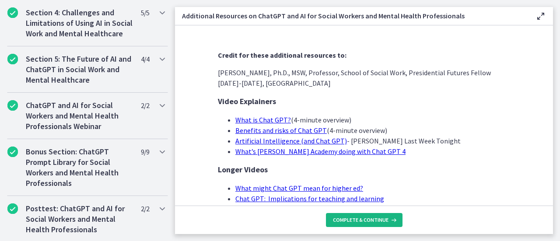
click at [372, 221] on span "Complete & continue" at bounding box center [361, 219] width 56 height 7
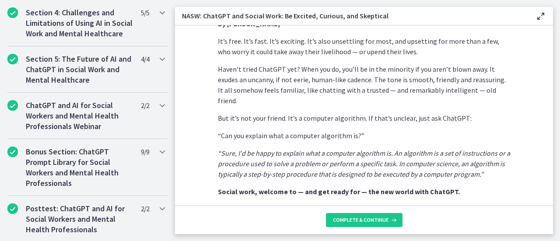
scroll to position [217, 0]
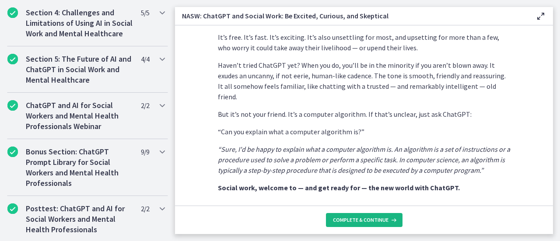
click at [389, 223] on button "Complete & continue" at bounding box center [364, 220] width 77 height 14
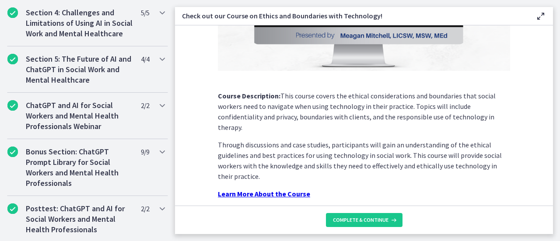
scroll to position [196, 0]
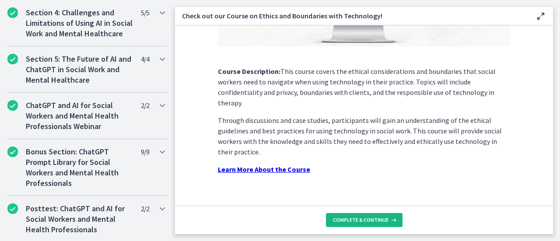
click at [379, 222] on span "Complete & continue" at bounding box center [361, 219] width 56 height 7
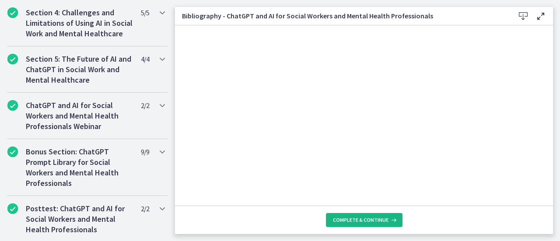
click at [356, 221] on span "Complete & continue" at bounding box center [361, 219] width 56 height 7
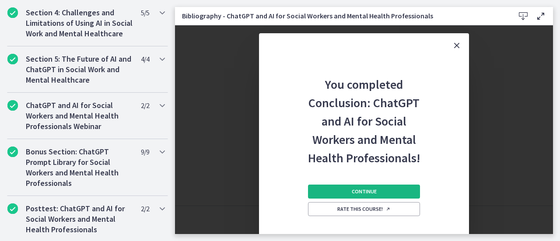
click at [371, 193] on span "Continue" at bounding box center [364, 191] width 25 height 7
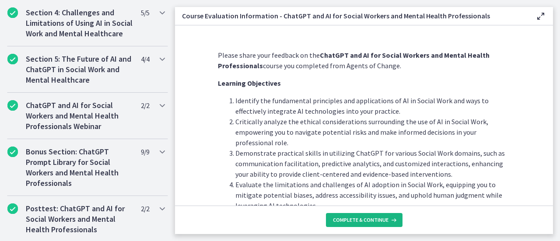
click at [365, 219] on span "Complete & continue" at bounding box center [361, 219] width 56 height 7
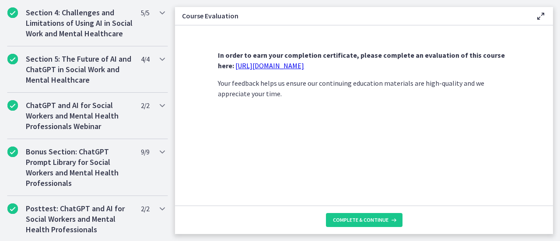
click at [278, 66] on link "[URL][DOMAIN_NAME]" at bounding box center [269, 65] width 69 height 9
